Goal: Check status: Check status

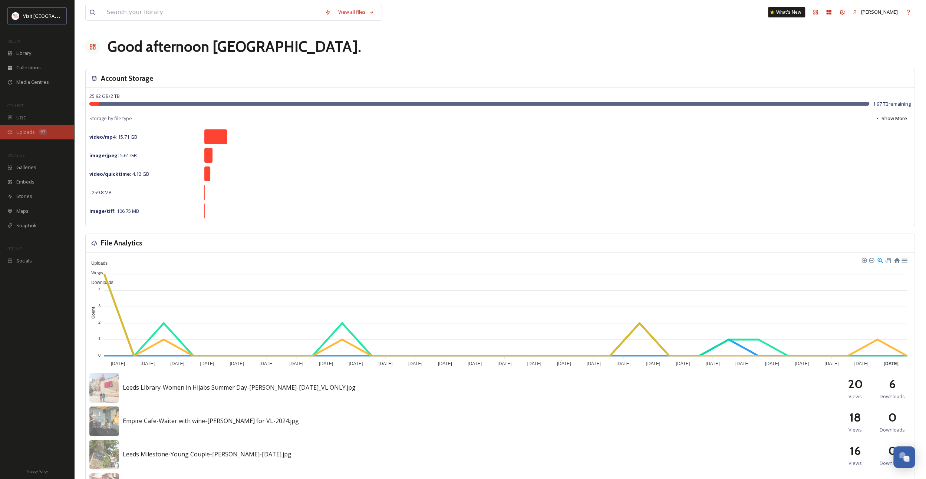
click at [27, 133] on span "Uploads" at bounding box center [25, 132] width 19 height 7
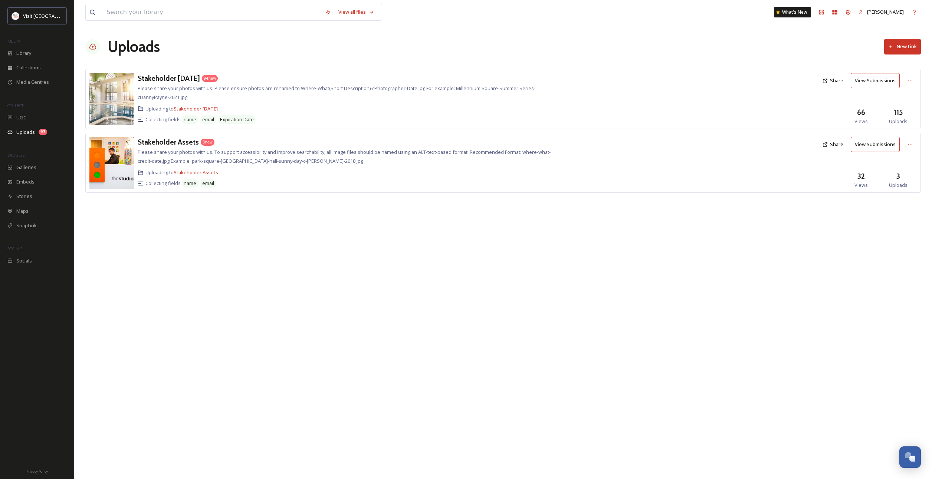
click at [873, 147] on button "View Submissions" at bounding box center [875, 144] width 49 height 15
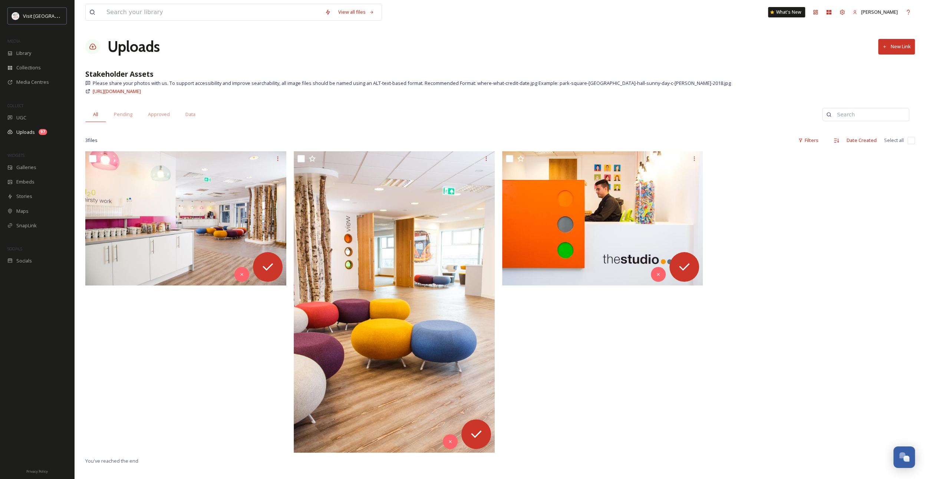
drag, startPoint x: 174, startPoint y: 91, endPoint x: 275, endPoint y: 95, distance: 101.0
click at [298, 95] on div "[URL][DOMAIN_NAME]" at bounding box center [500, 91] width 830 height 9
click at [130, 93] on span "[URL][DOMAIN_NAME]" at bounding box center [117, 91] width 48 height 7
click at [25, 134] on span "Uploads" at bounding box center [25, 132] width 19 height 7
